Goal: Task Accomplishment & Management: Manage account settings

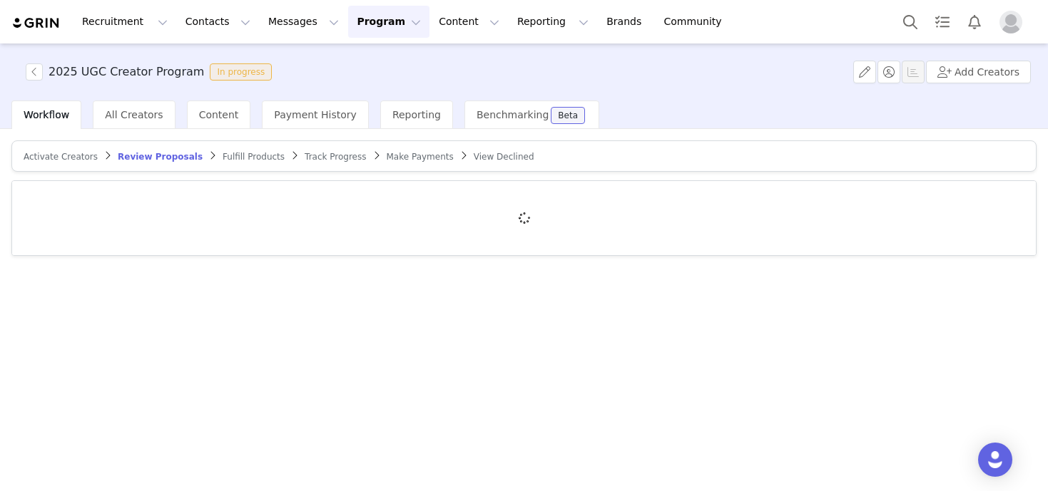
click at [369, 25] on button "Program Program" at bounding box center [388, 22] width 81 height 32
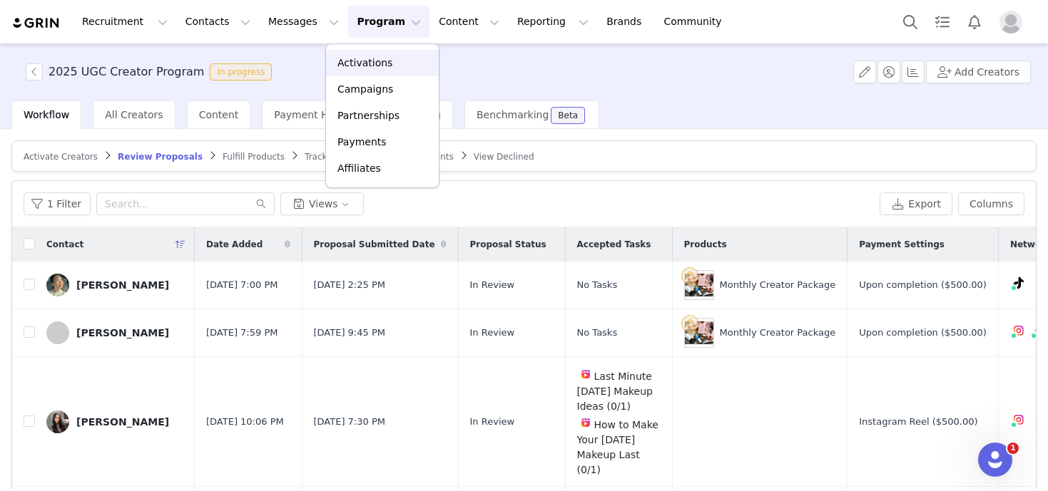
click at [358, 66] on p "Activations" at bounding box center [364, 63] width 55 height 15
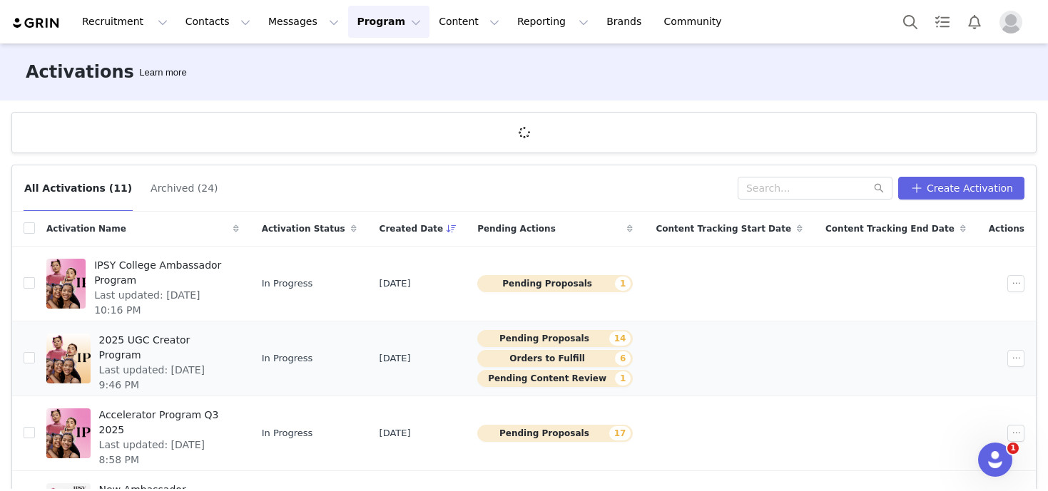
click at [159, 365] on div "2025 UGC Creator Program Last updated: Sep 25, 2025 9:46 PM" at bounding box center [165, 358] width 148 height 57
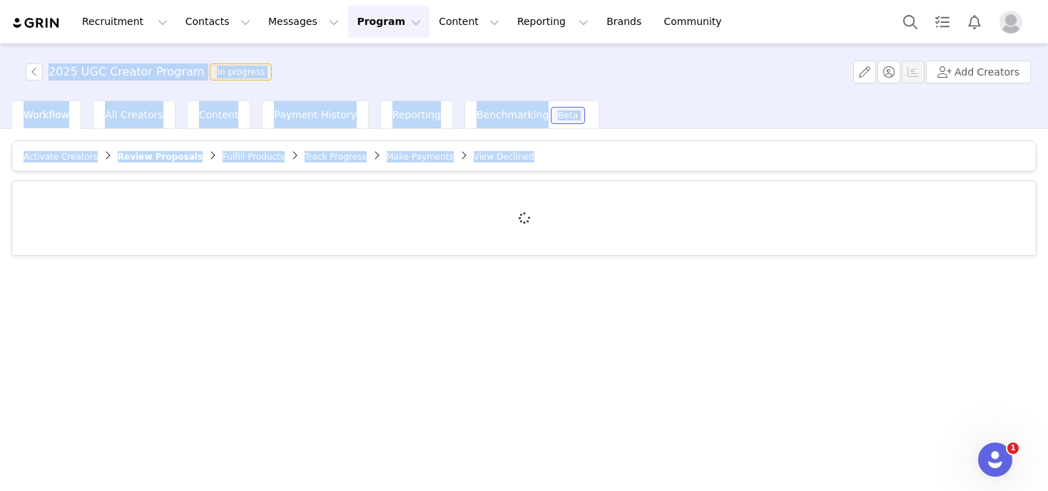
click at [159, 365] on div "Activate Creators Review Proposals Fulfill Products Track Progress Make Payment…" at bounding box center [524, 309] width 1048 height 360
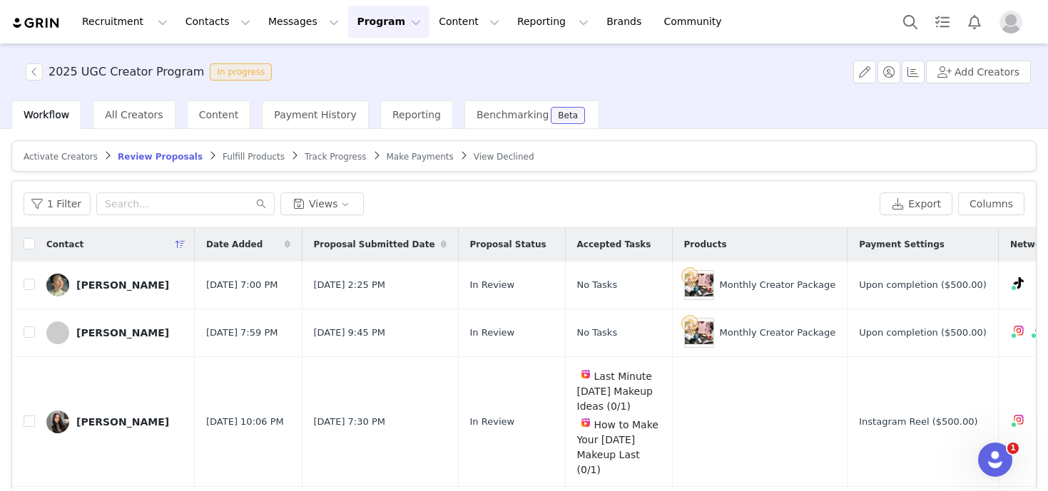
click at [472, 198] on div "1 Filter Views" at bounding box center [449, 204] width 850 height 23
click at [148, 152] on span "Review Proposals" at bounding box center [160, 157] width 85 height 10
click at [146, 111] on span "All Creators" at bounding box center [134, 114] width 58 height 11
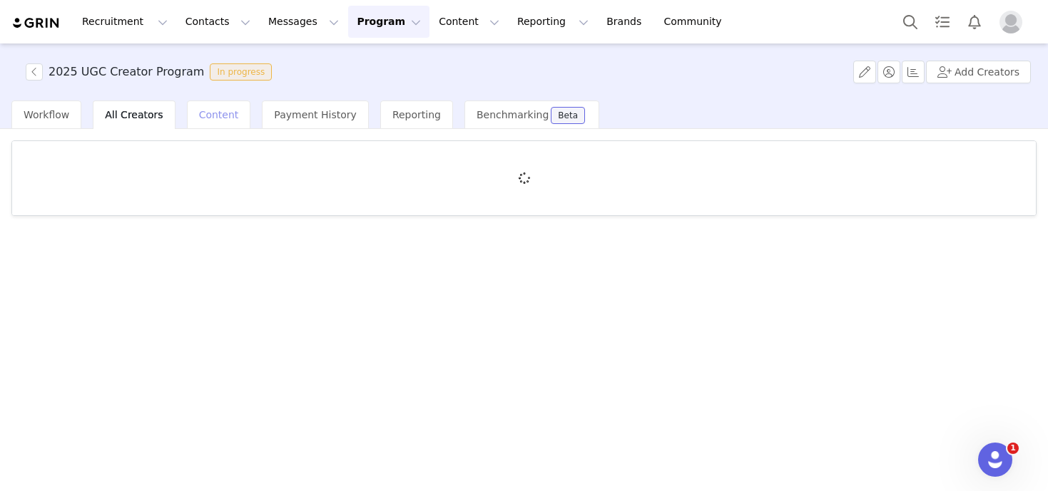
click at [207, 118] on span "Content" at bounding box center [219, 114] width 40 height 11
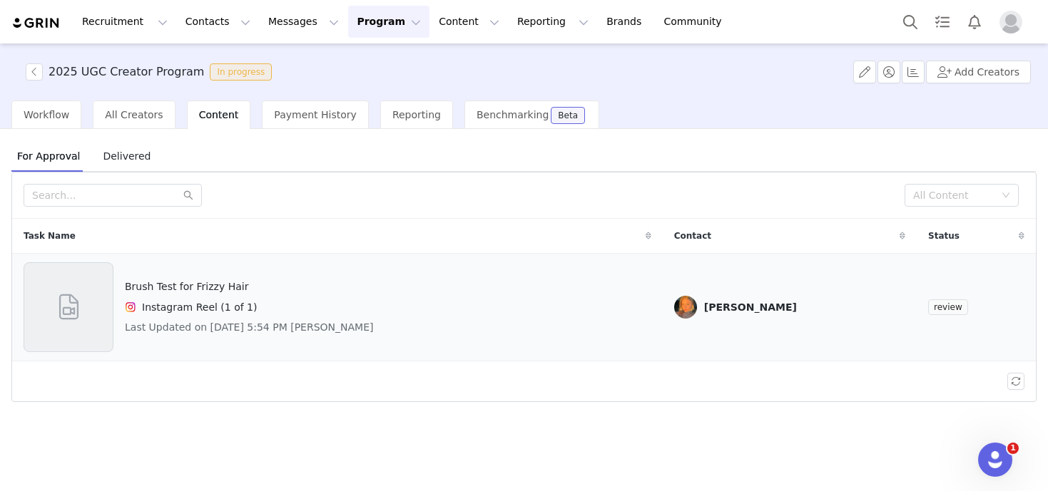
click at [957, 306] on span "review" at bounding box center [948, 308] width 40 height 16
click at [120, 112] on span "All Creators" at bounding box center [134, 114] width 58 height 11
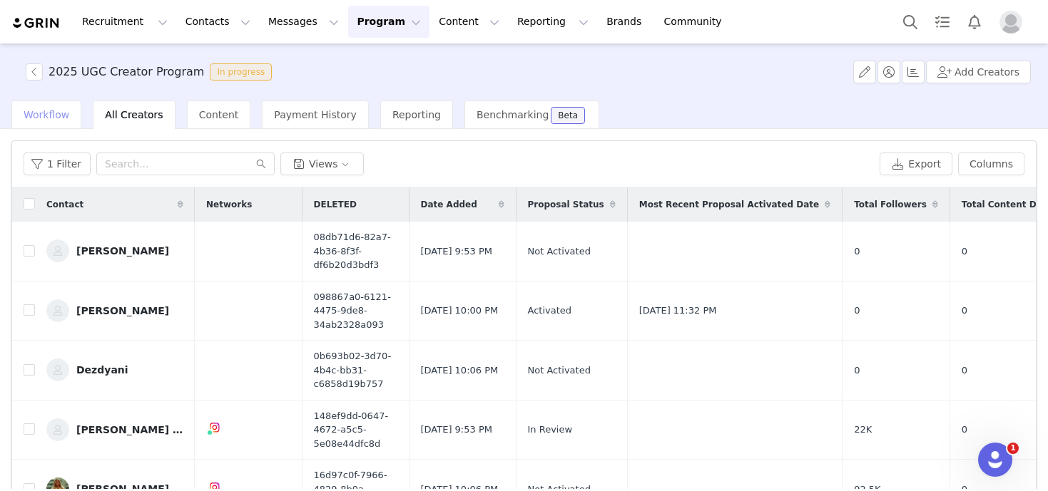
click at [24, 110] on span "Workflow" at bounding box center [47, 114] width 46 height 11
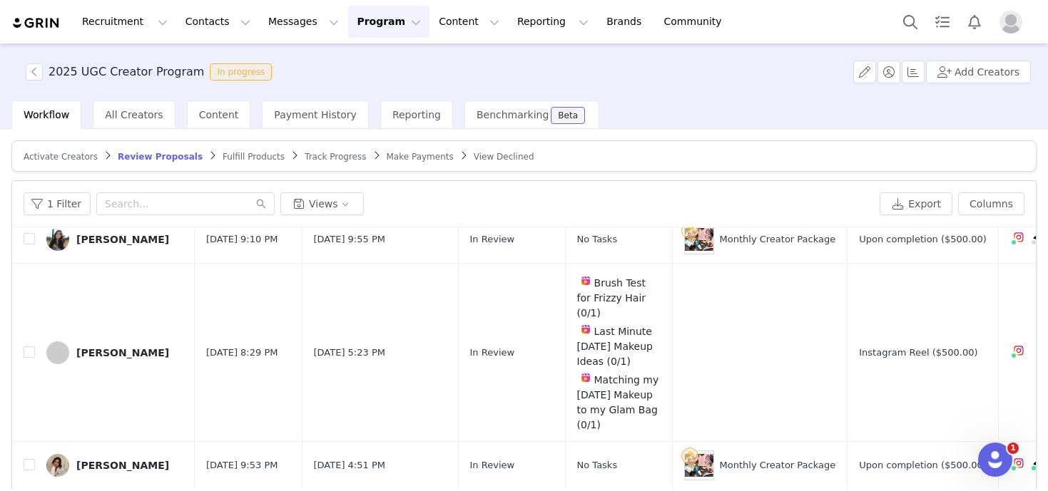
scroll to position [571, 0]
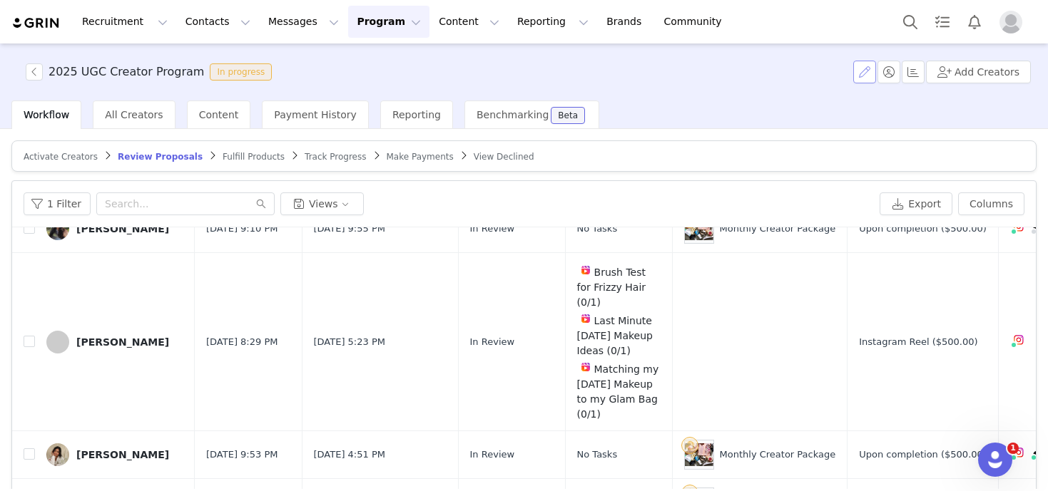
click at [864, 72] on button "button" at bounding box center [864, 72] width 23 height 23
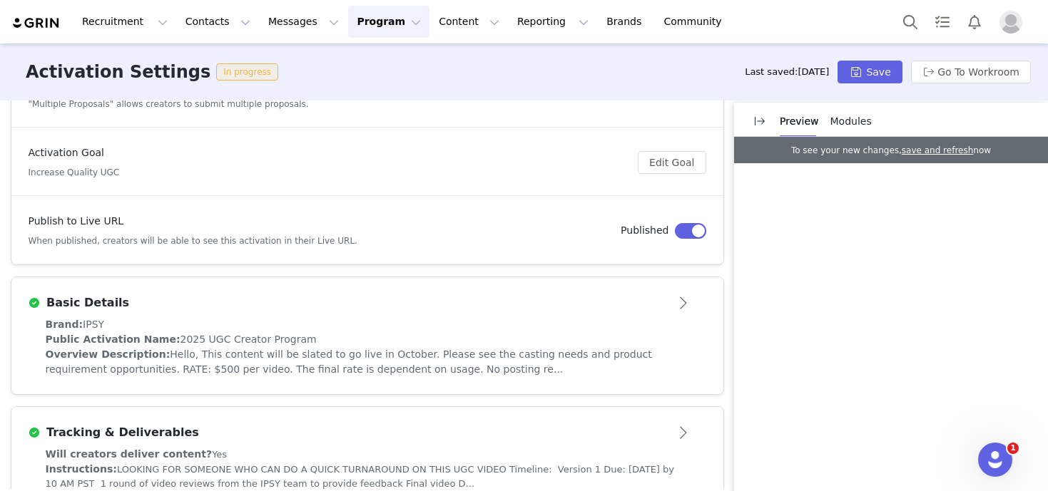
scroll to position [135, 0]
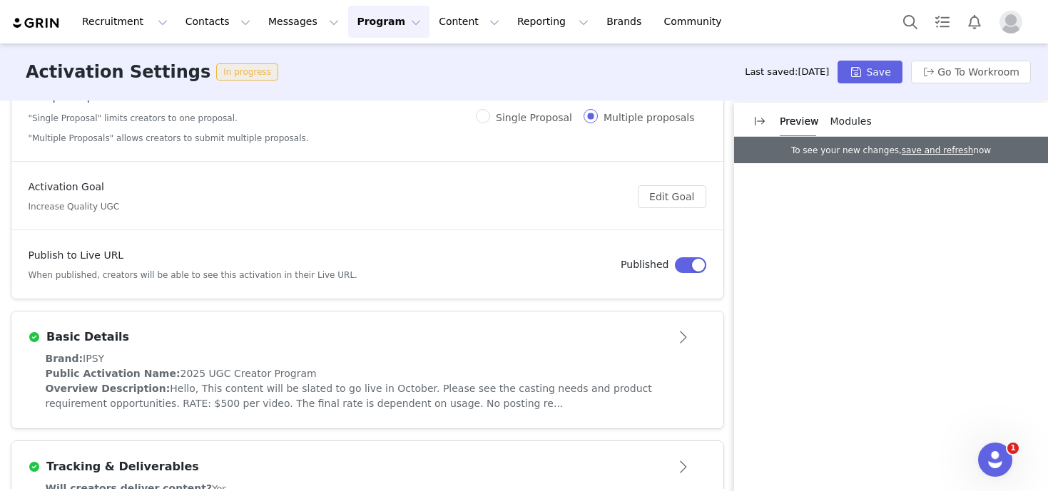
click at [688, 265] on button "button" at bounding box center [690, 266] width 31 height 16
click at [858, 78] on button "Save" at bounding box center [869, 72] width 64 height 23
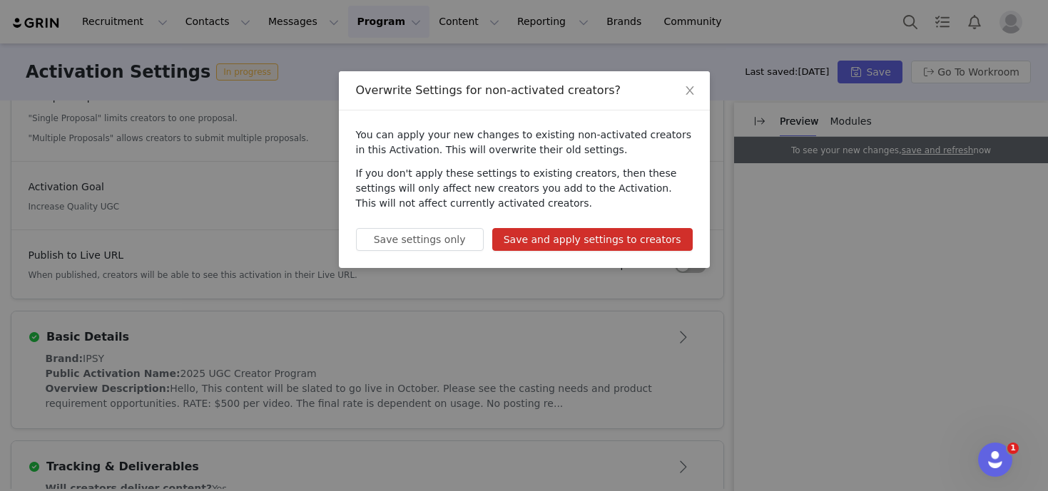
click at [623, 234] on button "Save and apply settings to creators" at bounding box center [592, 239] width 200 height 23
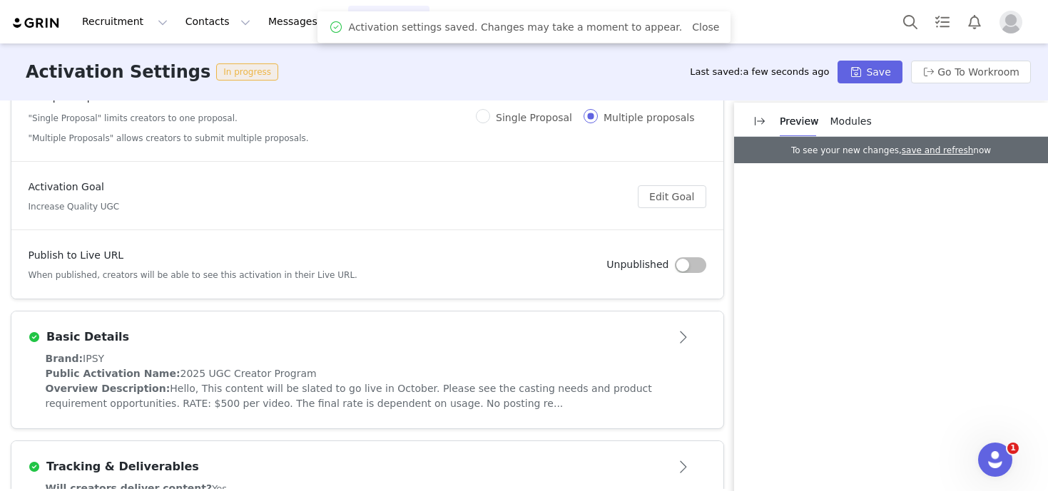
click at [34, 19] on img at bounding box center [36, 23] width 50 height 14
